Goal: Task Accomplishment & Management: Manage account settings

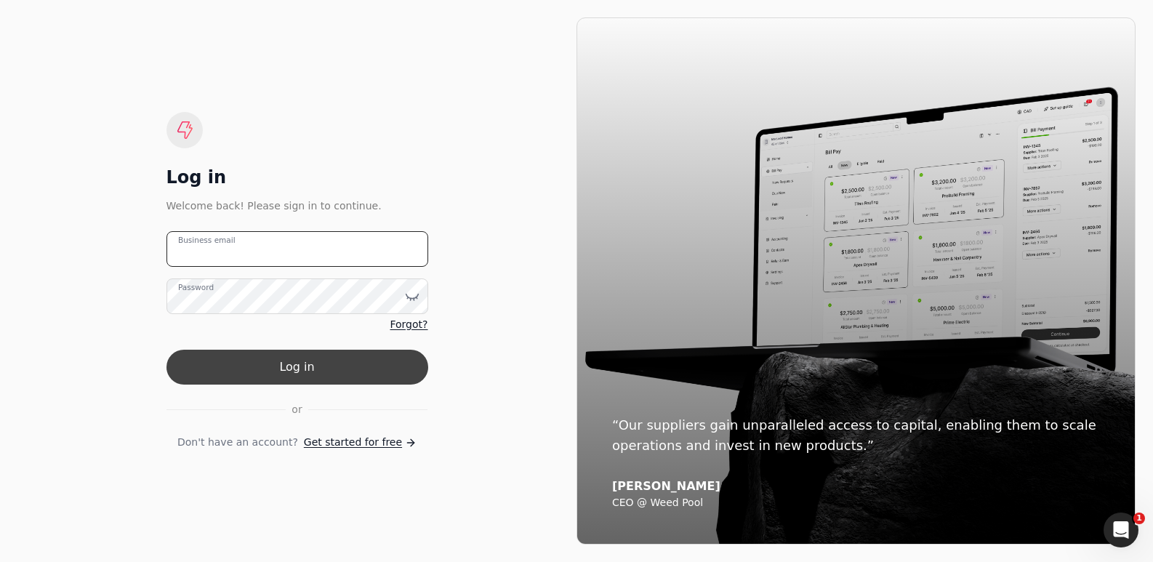
type email "[PERSON_NAME][EMAIL_ADDRESS][DOMAIN_NAME]"
click at [316, 361] on button "Log in" at bounding box center [298, 367] width 262 height 35
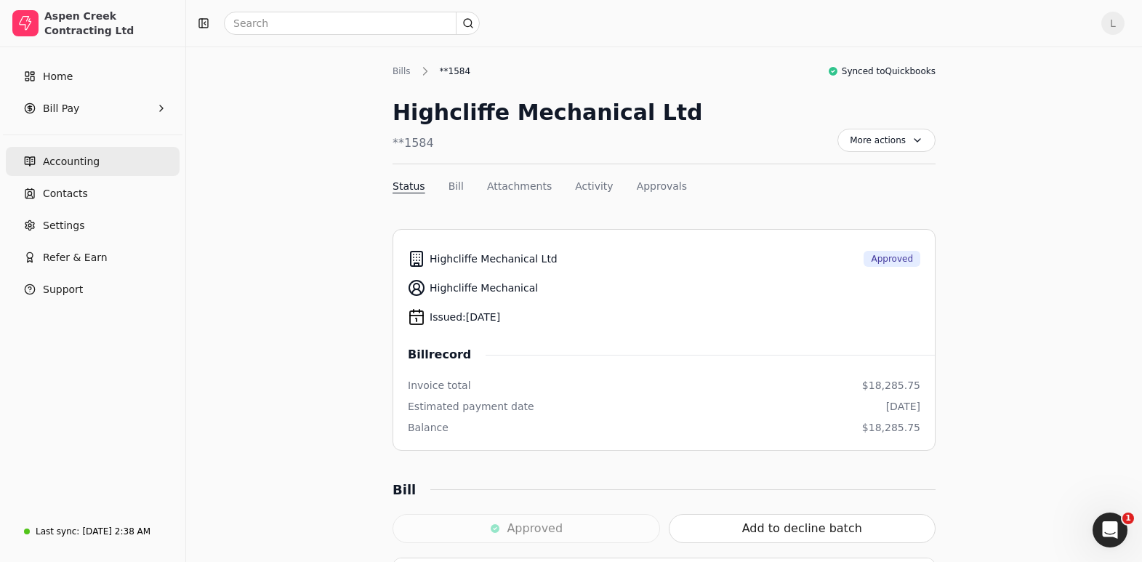
click at [65, 167] on span "Accounting" at bounding box center [71, 161] width 57 height 15
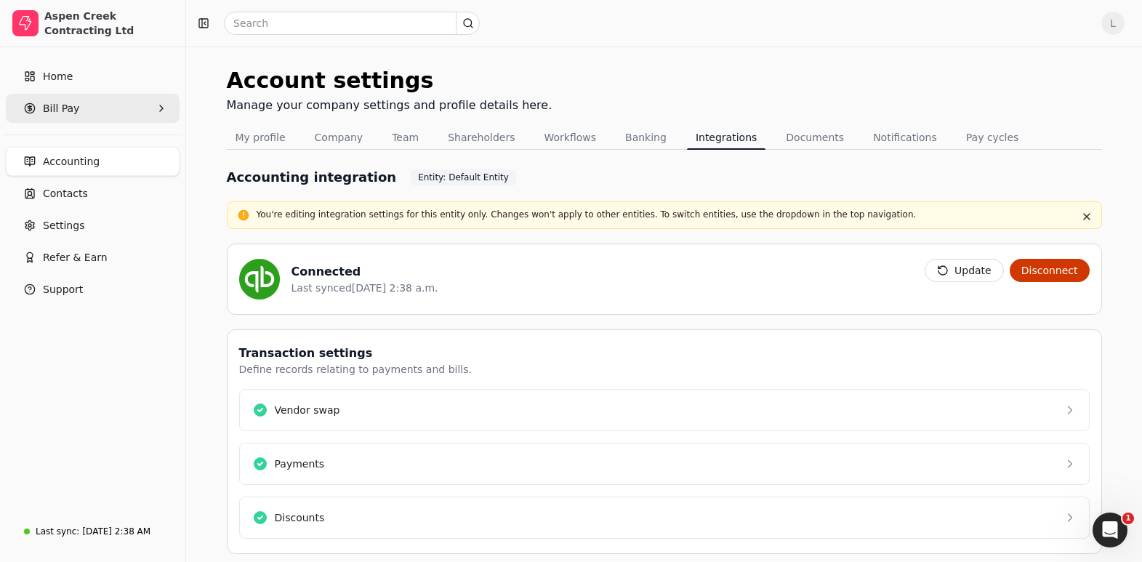
click at [72, 108] on span "Bill Pay" at bounding box center [61, 108] width 36 height 15
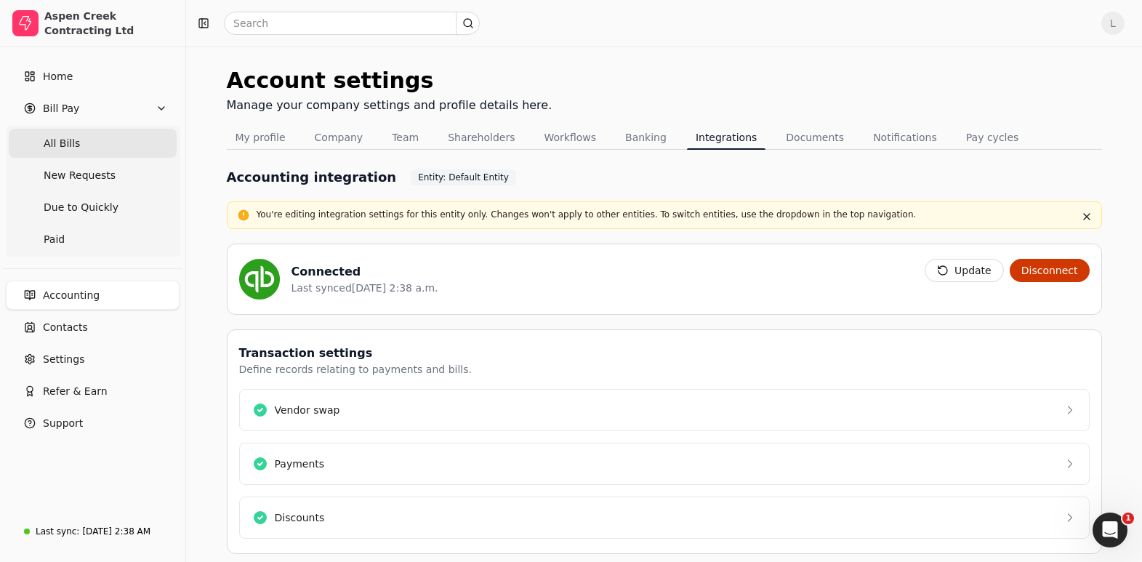
click at [64, 131] on Bills "All Bills" at bounding box center [93, 143] width 168 height 29
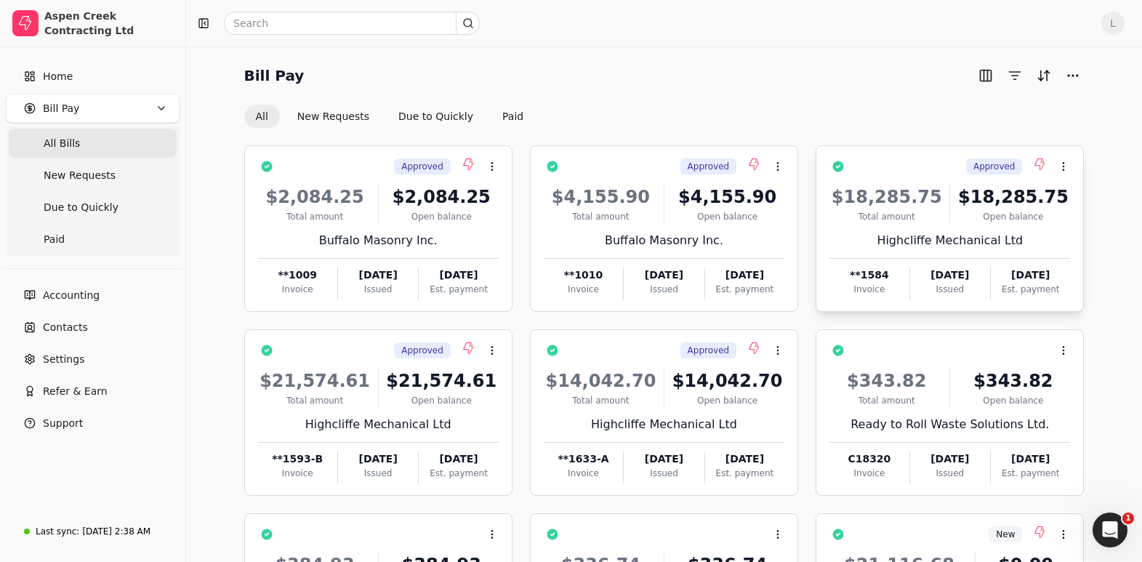
click at [1031, 201] on div "$18,285.75" at bounding box center [1013, 197] width 114 height 26
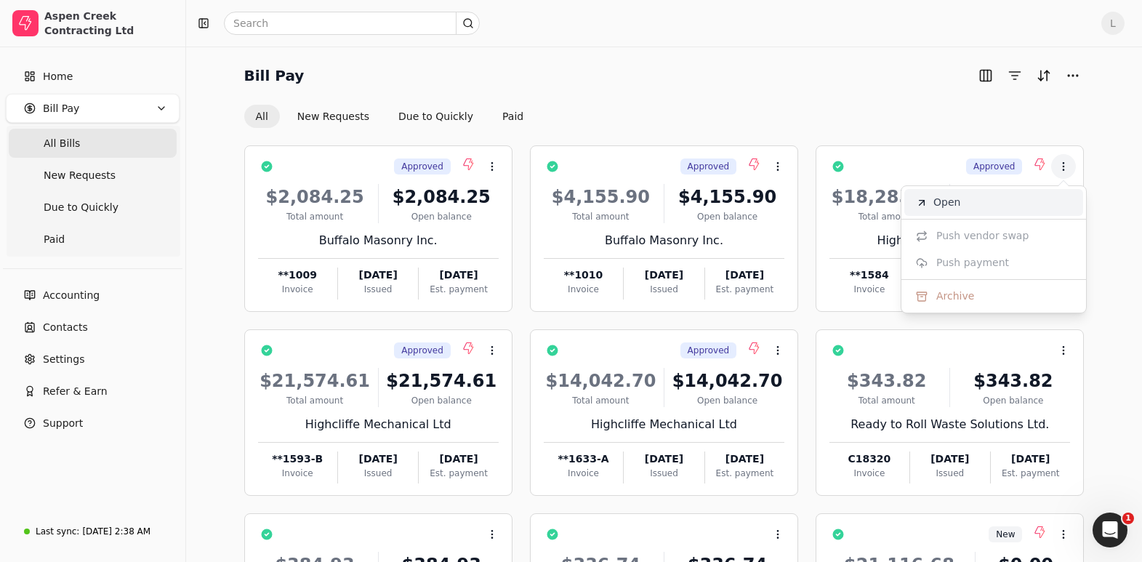
click at [941, 206] on span "Open" at bounding box center [947, 202] width 27 height 15
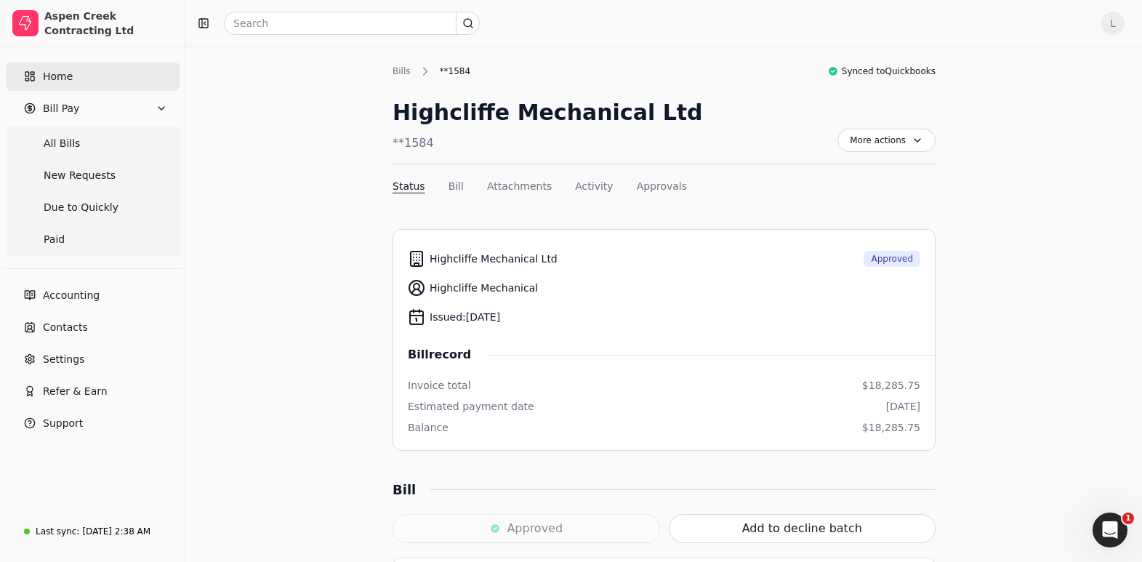
click at [65, 74] on span "Home" at bounding box center [58, 76] width 30 height 15
